Goal: Task Accomplishment & Management: Manage account settings

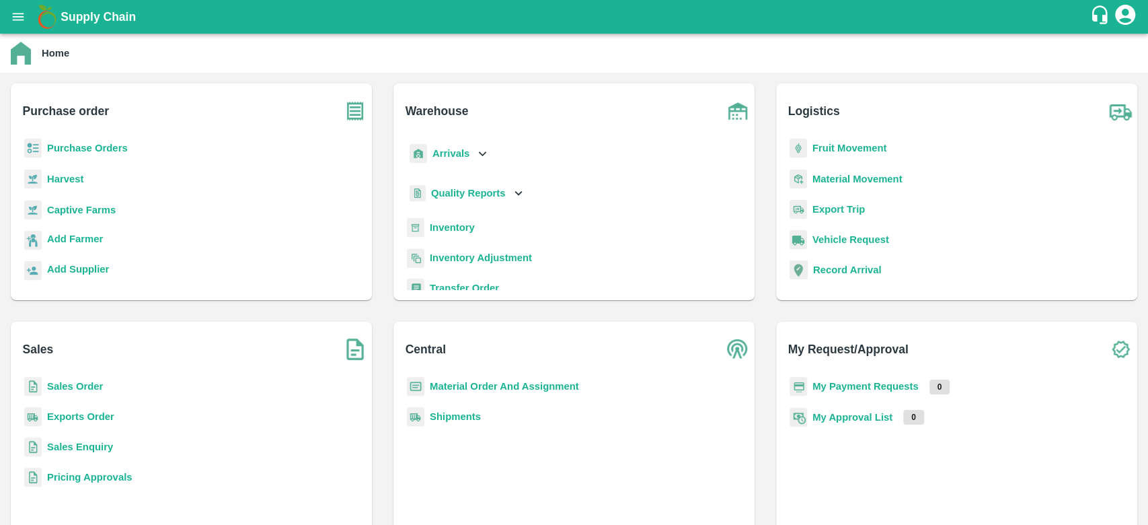
click at [67, 145] on b "Purchase Orders" at bounding box center [87, 148] width 81 height 11
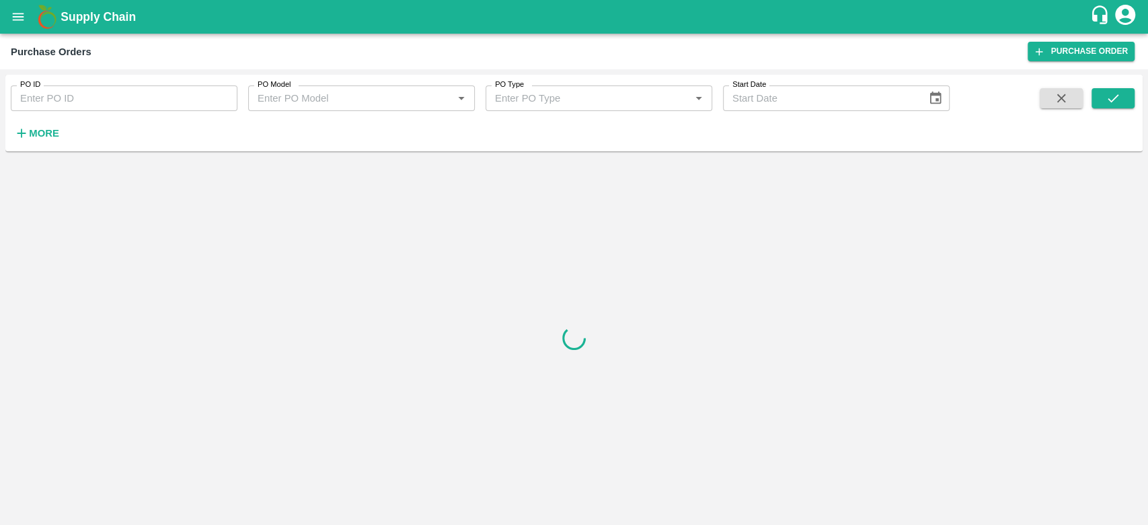
click at [60, 100] on input "PO ID" at bounding box center [124, 98] width 227 height 26
paste input "178480"
type input "178480"
click at [1101, 105] on button "submit" at bounding box center [1113, 98] width 43 height 20
click at [1120, 100] on button "submit" at bounding box center [1113, 98] width 43 height 20
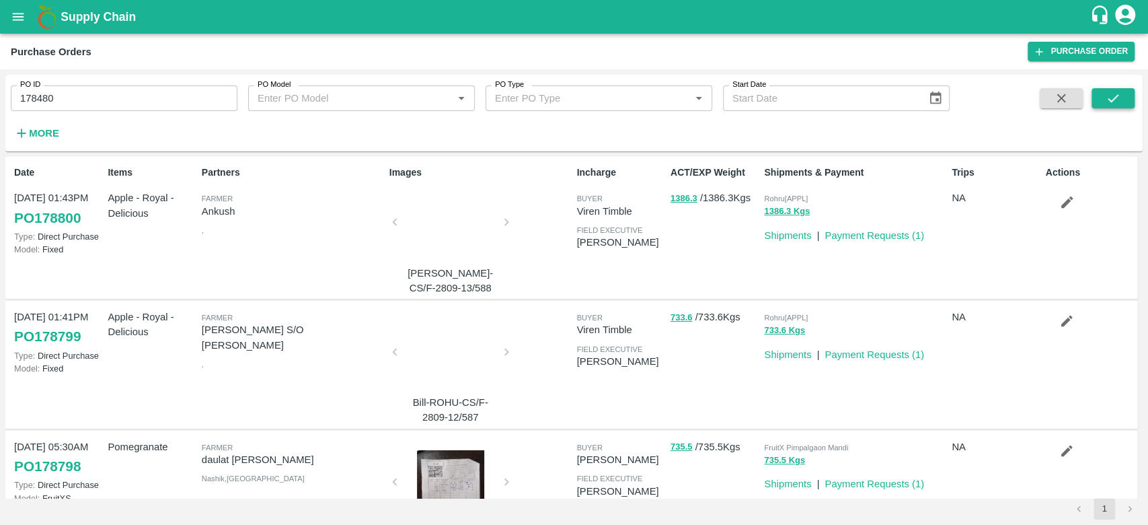
click at [1120, 100] on button "submit" at bounding box center [1113, 98] width 43 height 20
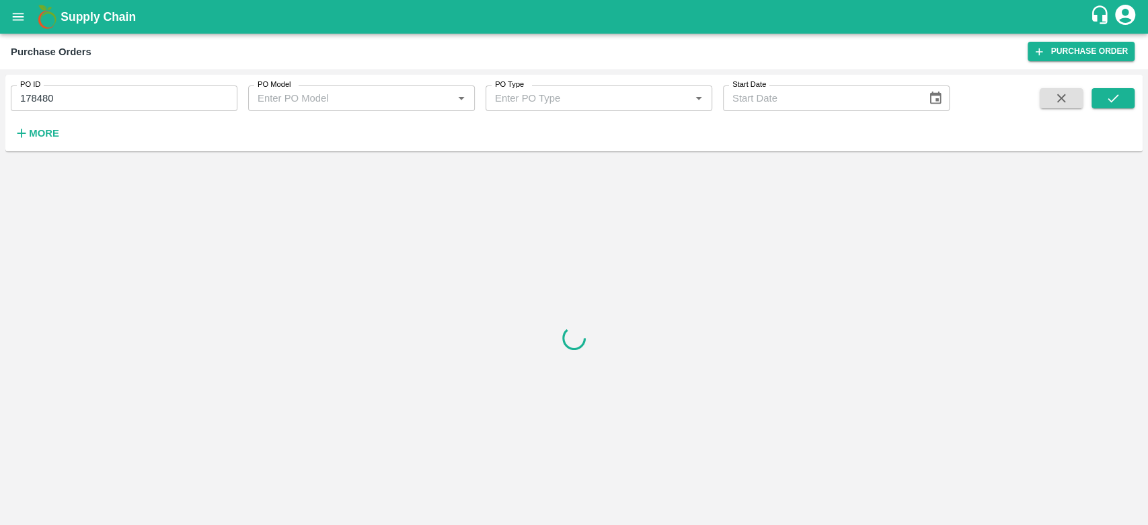
click at [159, 100] on input "178480" at bounding box center [124, 98] width 227 height 26
click at [23, 99] on input "178480" at bounding box center [124, 98] width 227 height 26
click at [1126, 100] on button "submit" at bounding box center [1113, 98] width 43 height 20
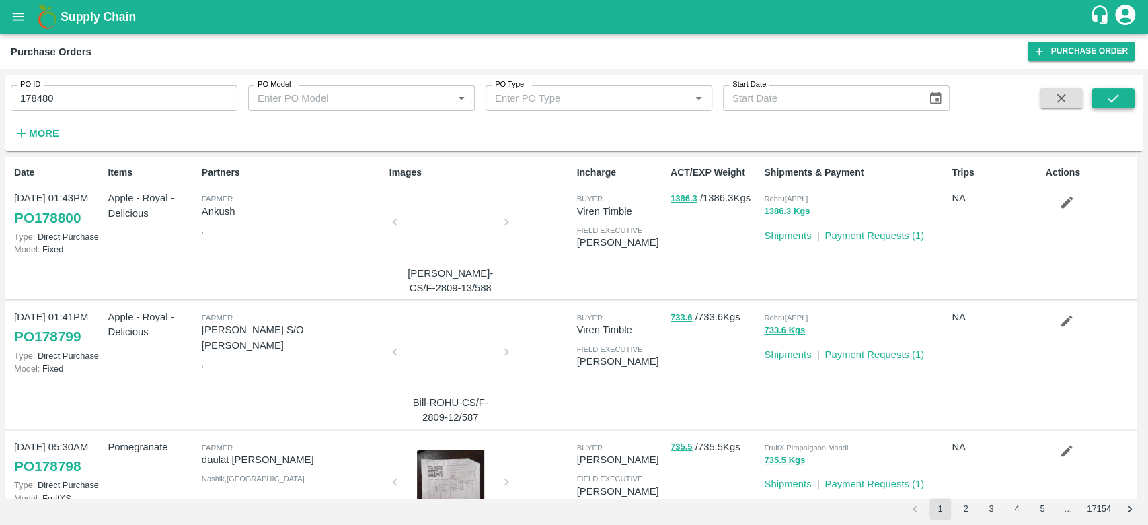
click at [1114, 93] on icon "submit" at bounding box center [1113, 98] width 15 height 15
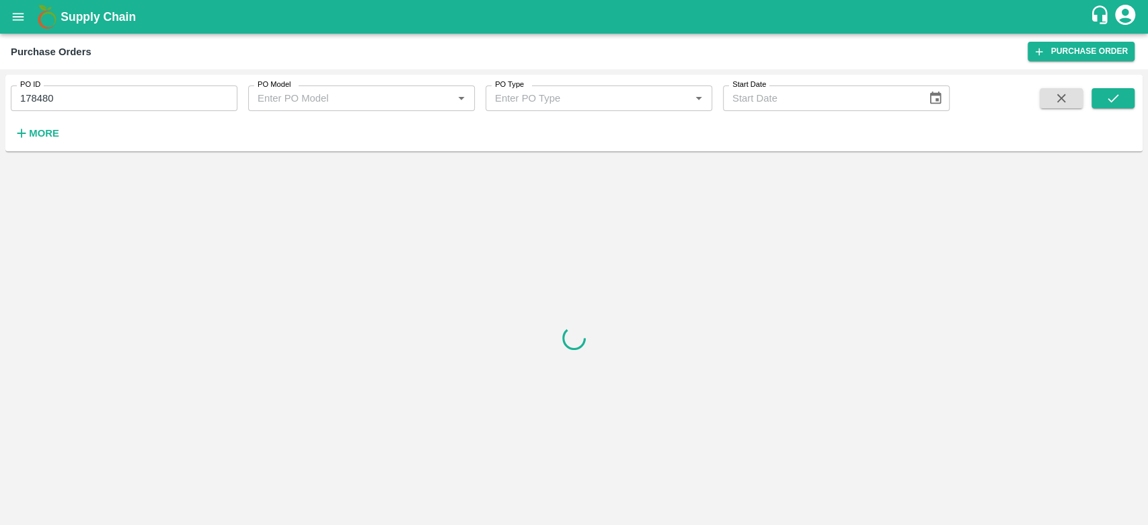
click at [56, 130] on strong "More" at bounding box center [44, 133] width 30 height 11
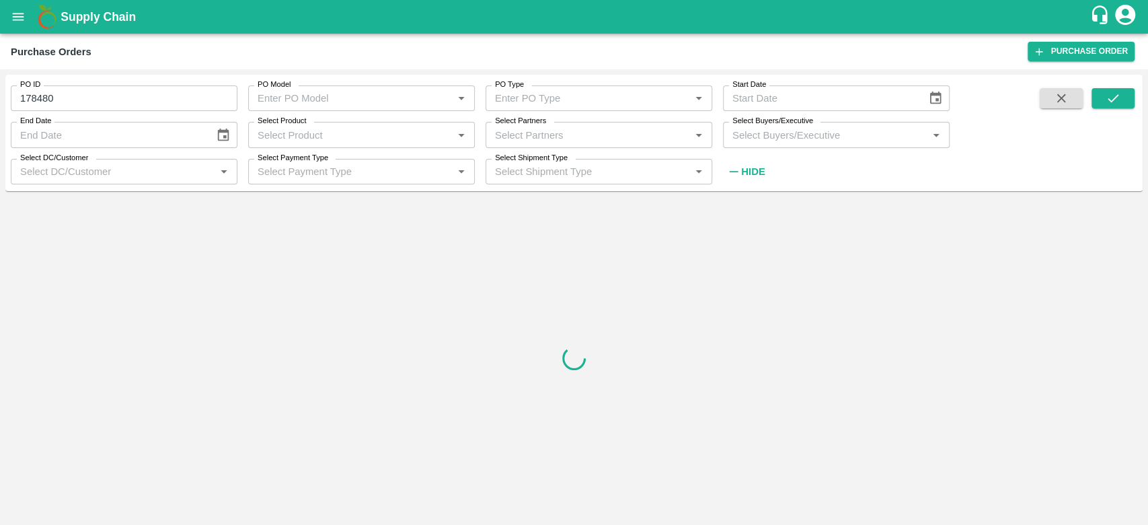
click at [792, 134] on input "Select Buyers/Executive" at bounding box center [825, 134] width 196 height 17
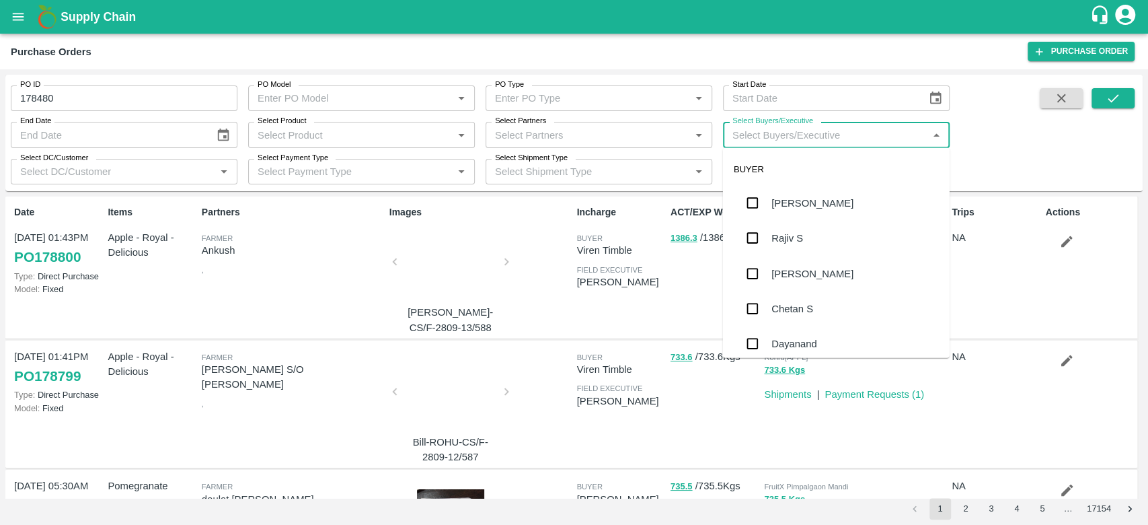
click at [607, 145] on div "Select Partners   *" at bounding box center [599, 135] width 227 height 26
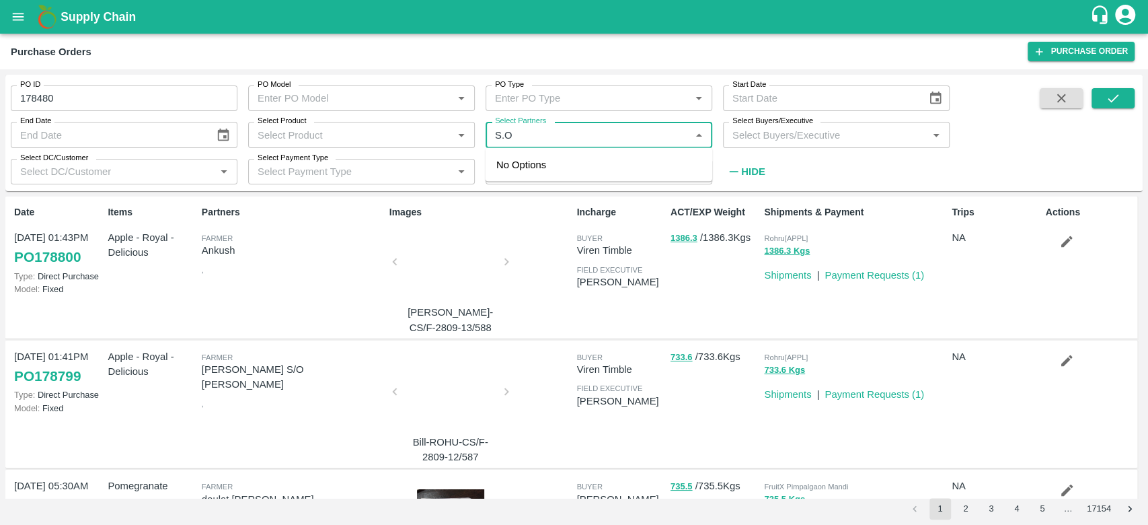
type input "S.O."
click at [560, 161] on div "S.O. FRUIT Co. ( [PERSON_NAME])-[PERSON_NAME], Shimla-7807720600" at bounding box center [617, 187] width 167 height 60
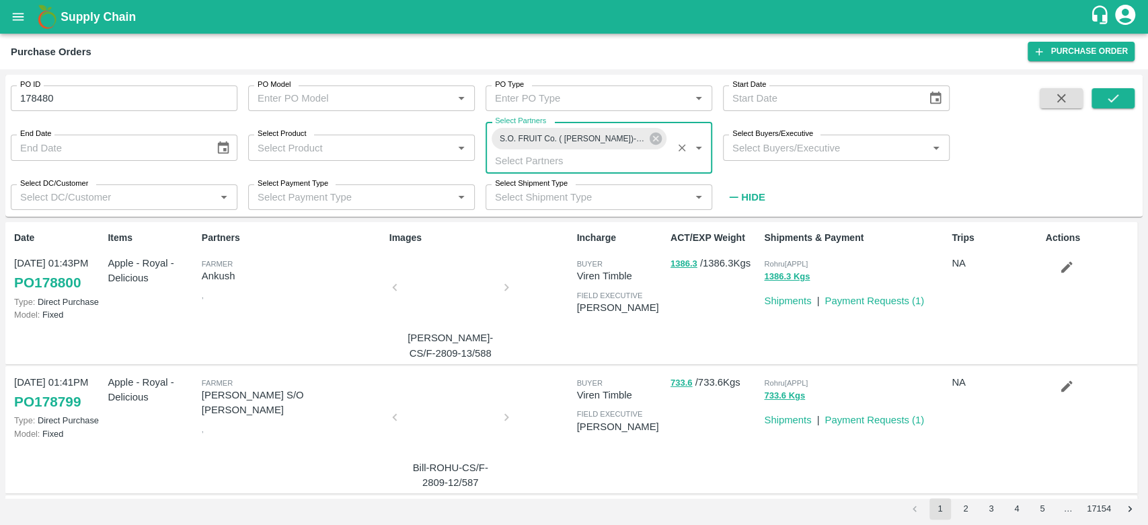
click at [749, 148] on input "Select Buyers/Executive" at bounding box center [825, 147] width 196 height 17
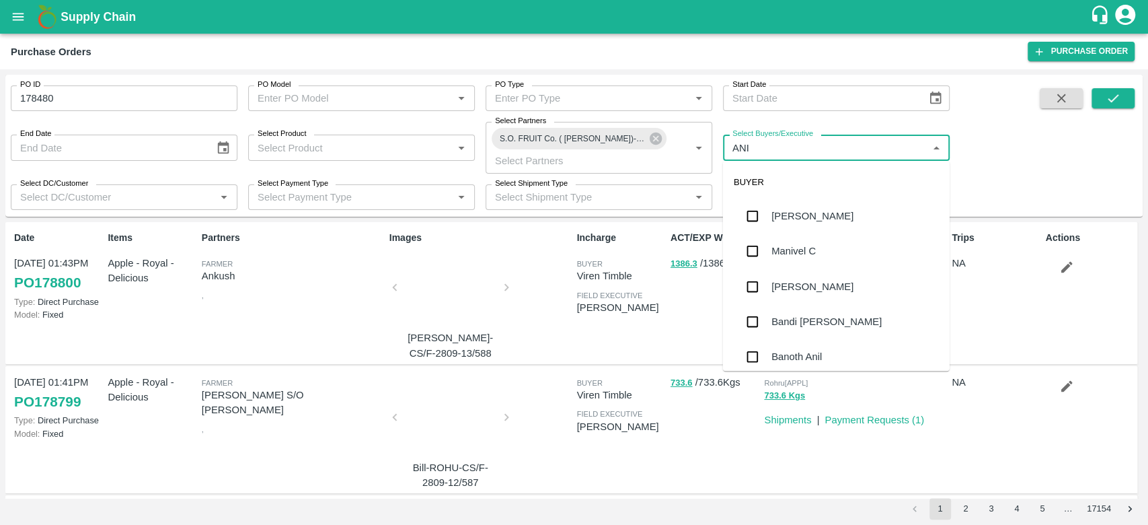
type input "ANIL"
click at [775, 226] on div "[PERSON_NAME]" at bounding box center [836, 215] width 227 height 35
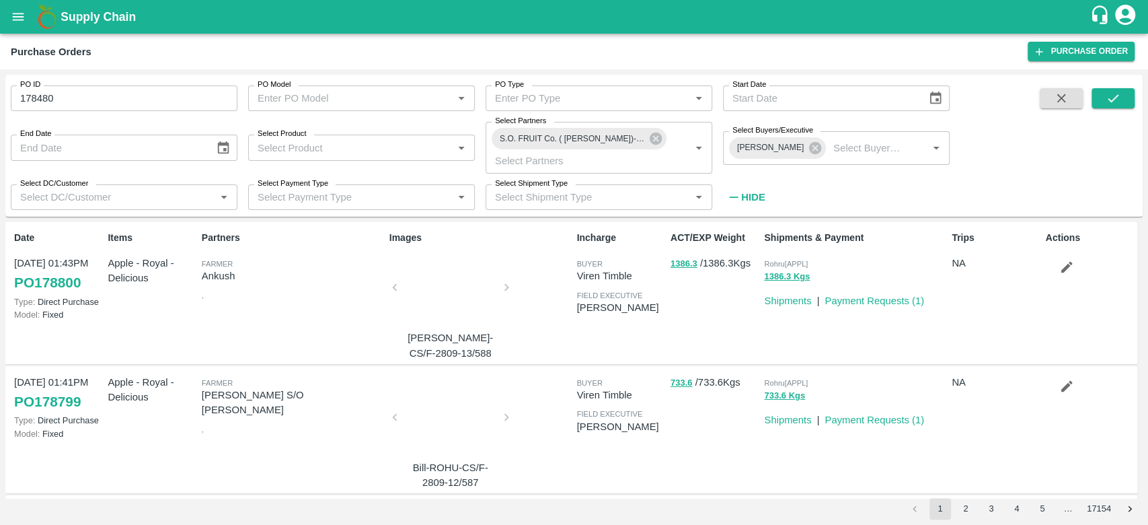
click at [1118, 85] on div "PO ID 178480 PO ID PO Model PO Model   * PO Type PO Type   * Start Date Start D…" at bounding box center [573, 145] width 1137 height 131
click at [1115, 97] on icon "submit" at bounding box center [1113, 98] width 11 height 8
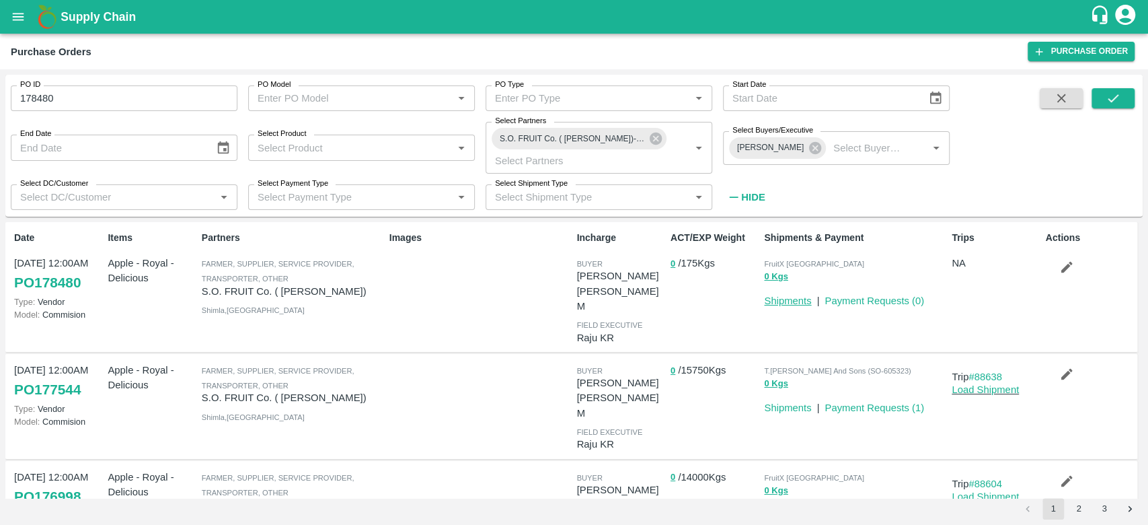
click at [798, 301] on link "Shipments" at bounding box center [787, 300] width 47 height 11
